Goal: Information Seeking & Learning: Learn about a topic

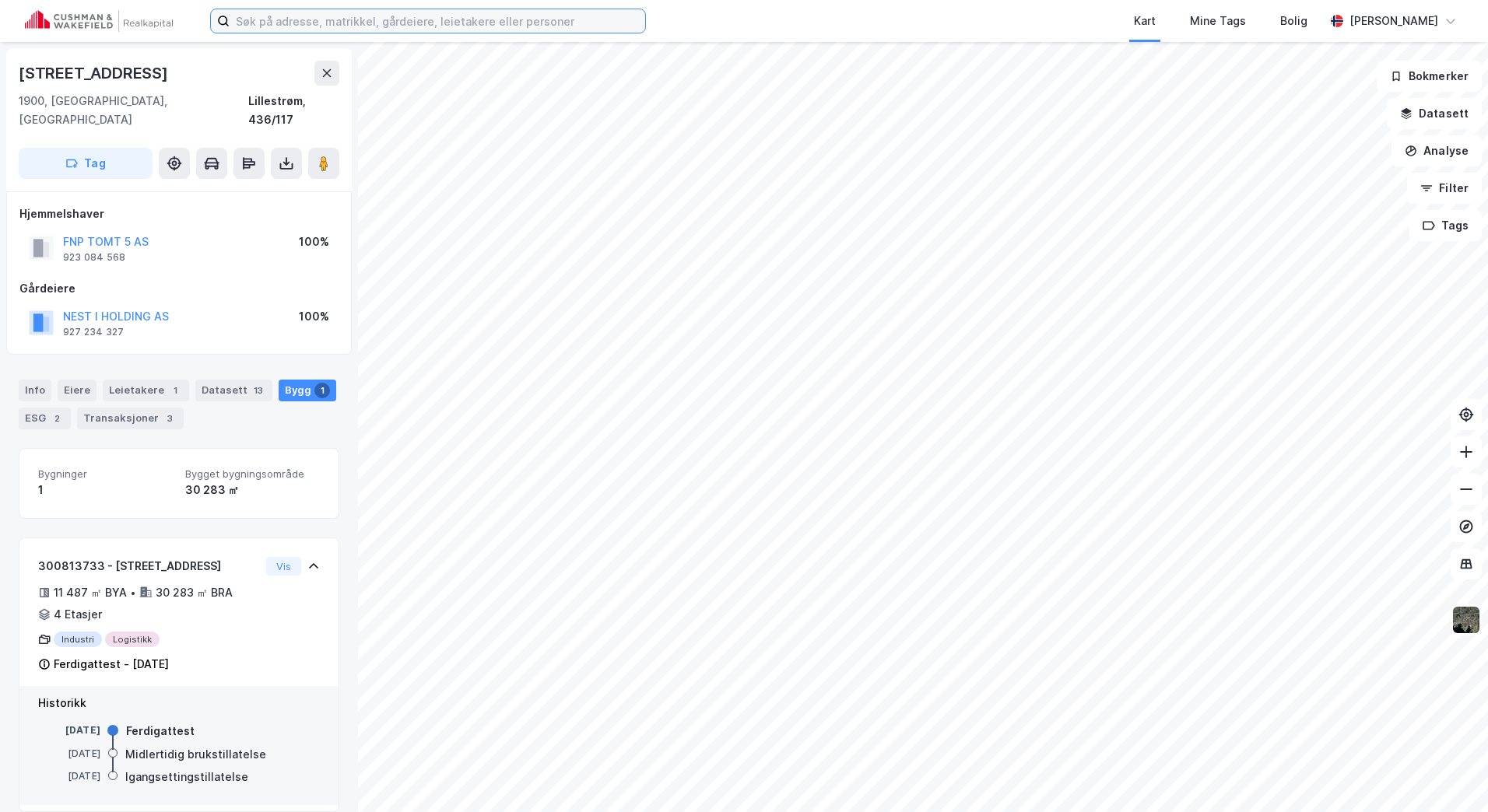
click at [400, 23] on input at bounding box center [438, 20] width 416 height 23
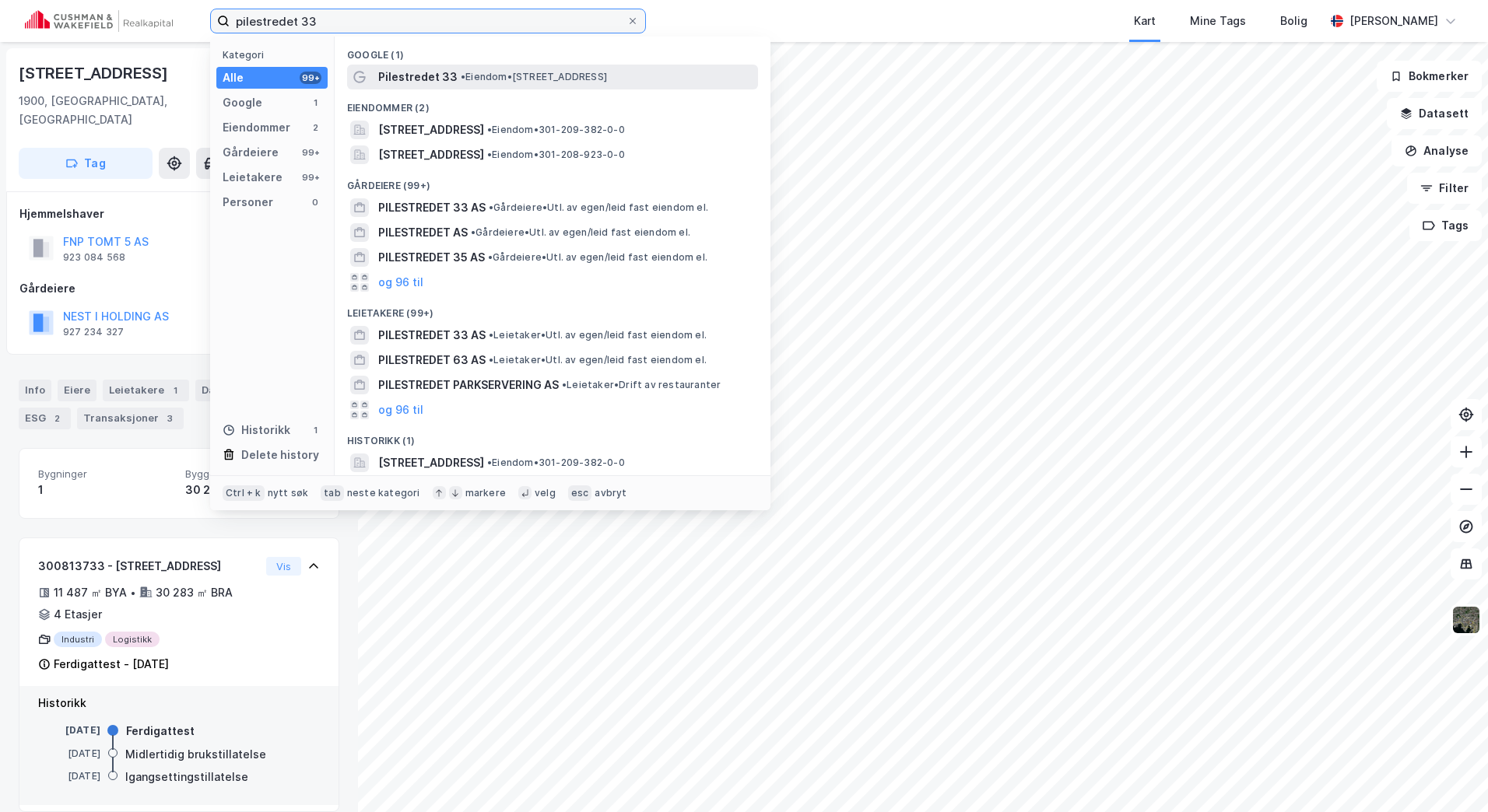
type input "pilestredet 33"
click at [470, 81] on span "• Eiendom • [STREET_ADDRESS]" at bounding box center [534, 77] width 146 height 12
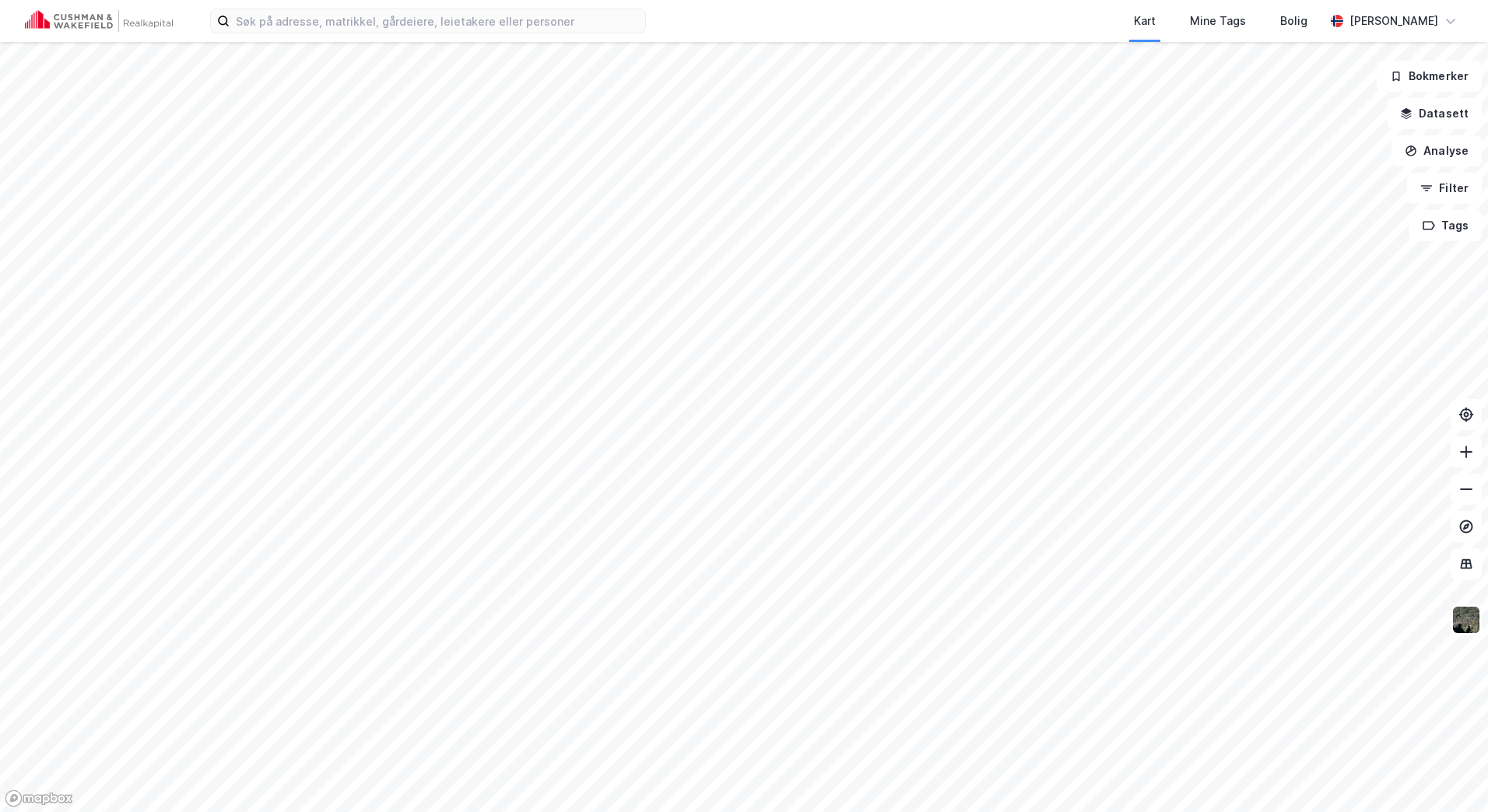
click at [306, 4] on div "Kart Mine Tags Bolig [PERSON_NAME]" at bounding box center [744, 21] width 1488 height 42
click at [305, 18] on input at bounding box center [438, 20] width 416 height 23
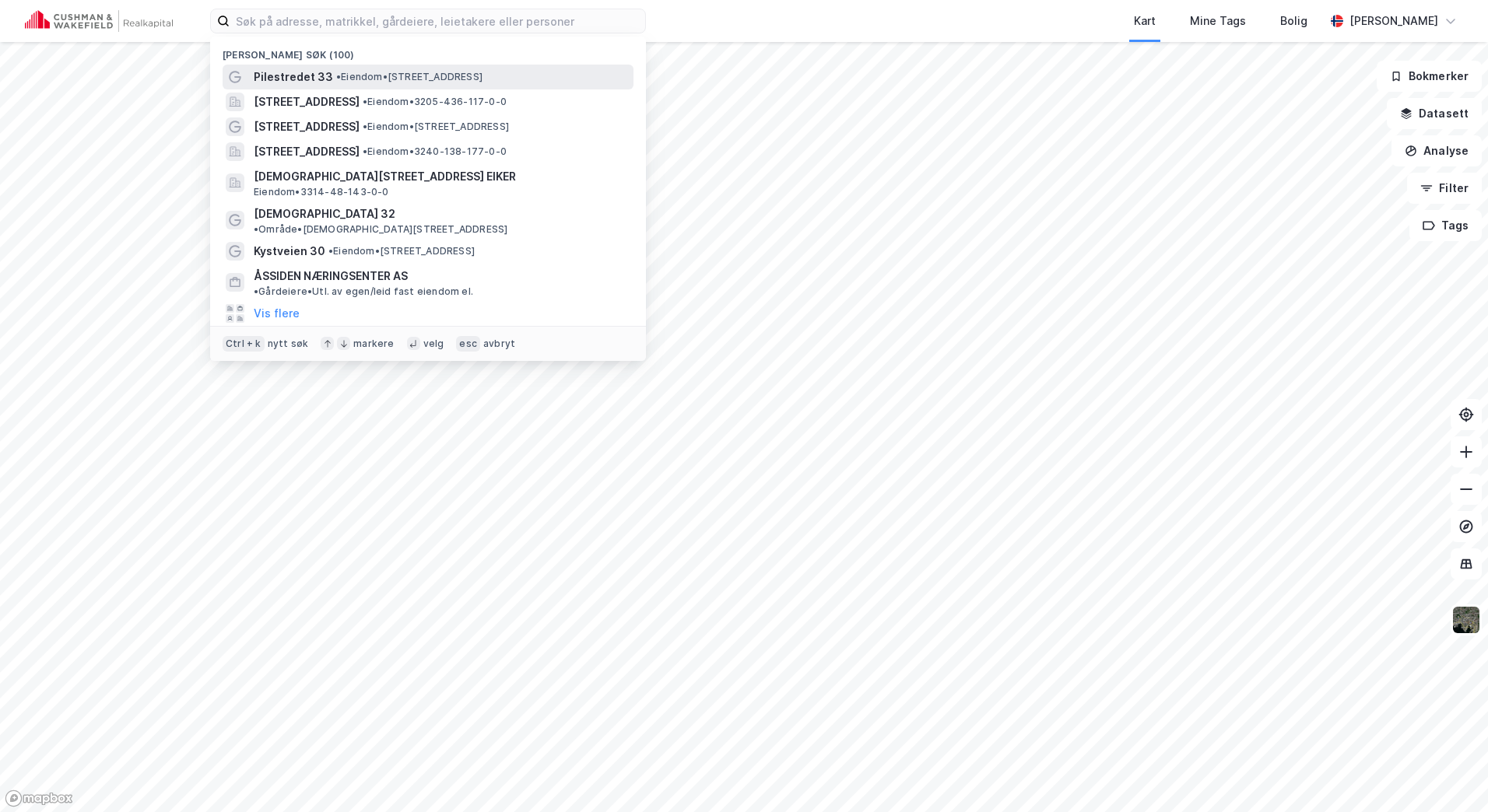
click at [309, 66] on div "Pilestredet 33 • Eiendom • [STREET_ADDRESS]" at bounding box center [428, 77] width 411 height 25
